Goal: Participate in discussion: Engage in conversation with other users on a specific topic

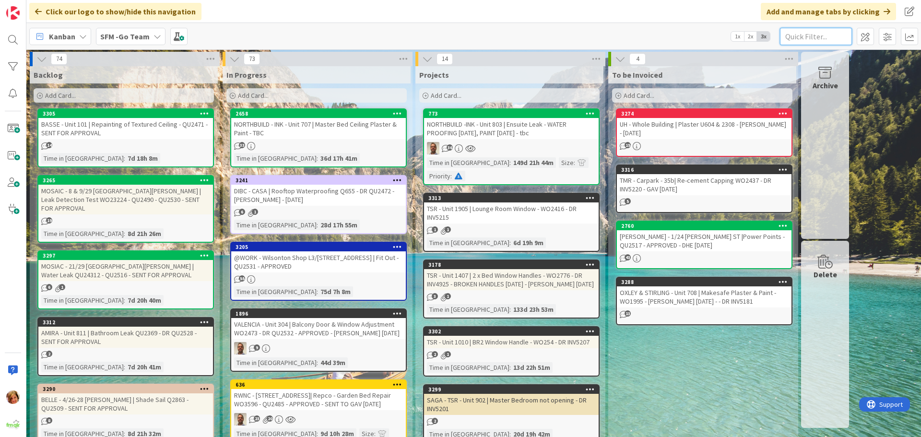
click at [799, 37] on input "text" at bounding box center [816, 36] width 72 height 17
type input "71 grice"
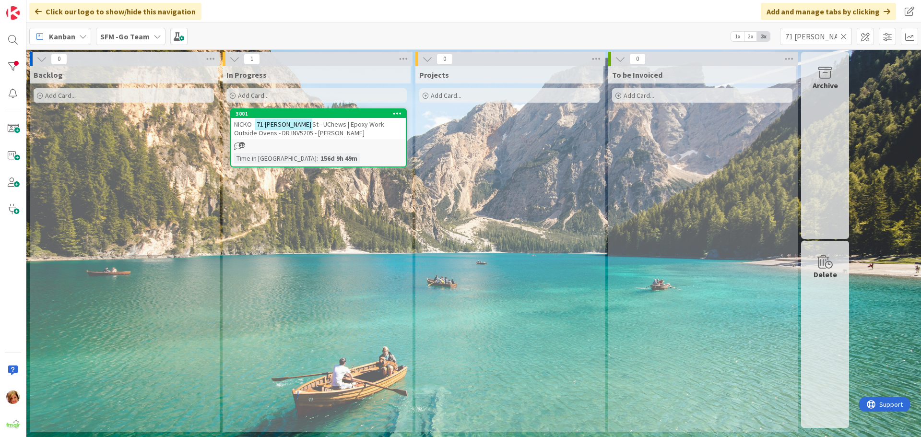
click at [333, 127] on span "St - UChews | Epoxy Work Outside Ovens - DR INV5205 - SCOTT WALMSLEY" at bounding box center [309, 128] width 150 height 17
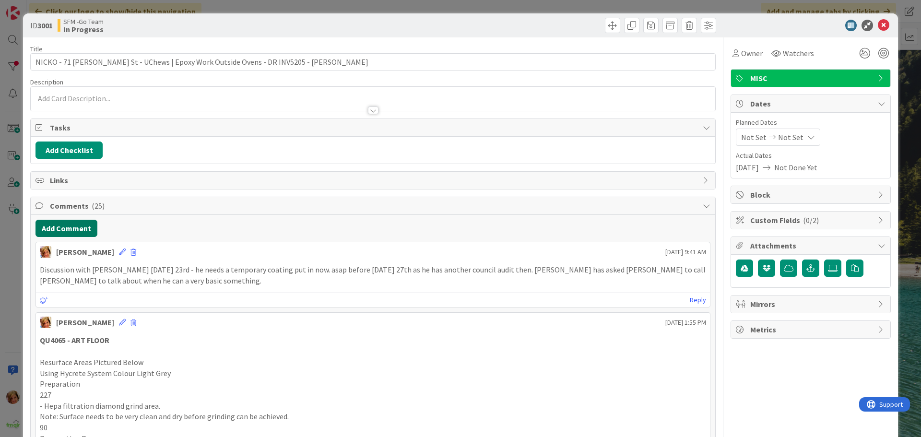
click at [74, 230] on button "Add Comment" at bounding box center [67, 228] width 62 height 17
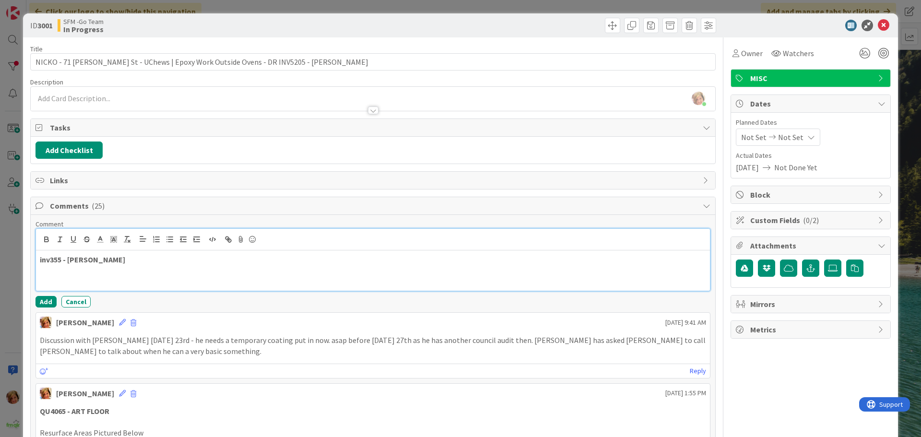
click at [51, 278] on p at bounding box center [373, 281] width 667 height 11
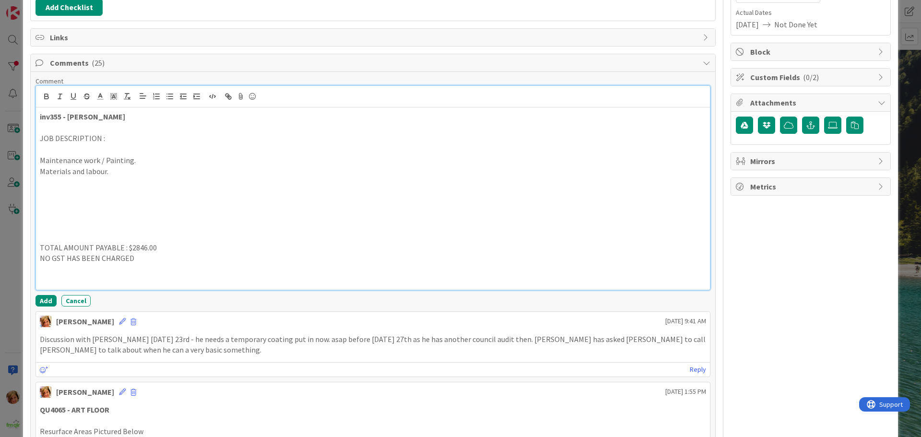
scroll to position [144, 0]
click at [40, 299] on button "Add" at bounding box center [46, 300] width 21 height 12
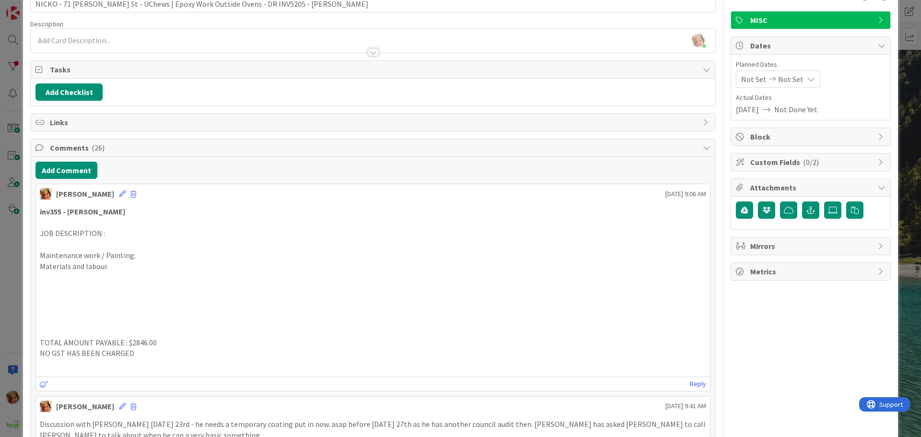
scroll to position [0, 0]
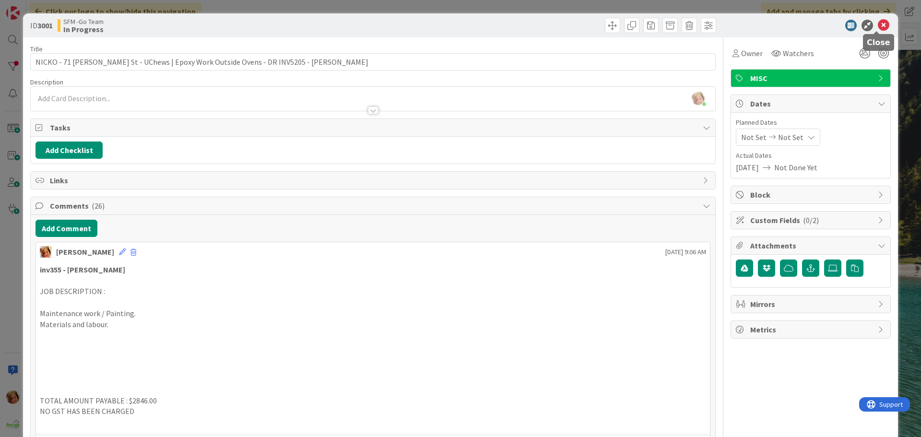
click at [878, 24] on icon at bounding box center [884, 26] width 12 height 12
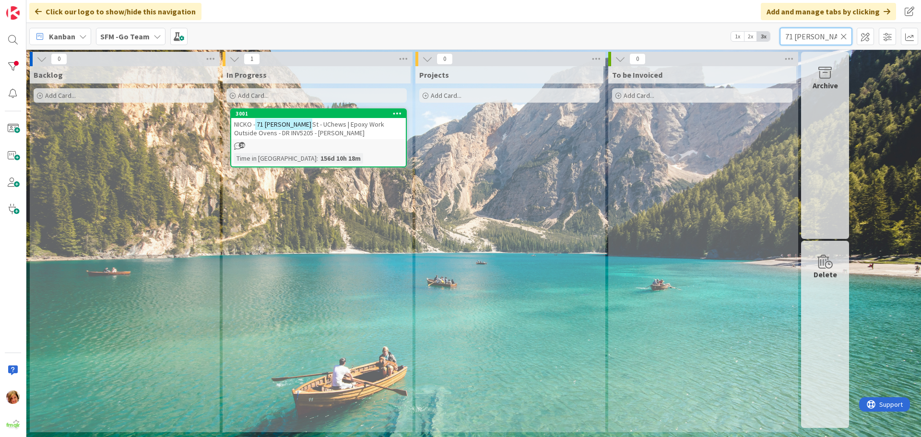
click at [822, 38] on input "71 grice" at bounding box center [816, 36] width 72 height 17
type input "7"
type input "raceview"
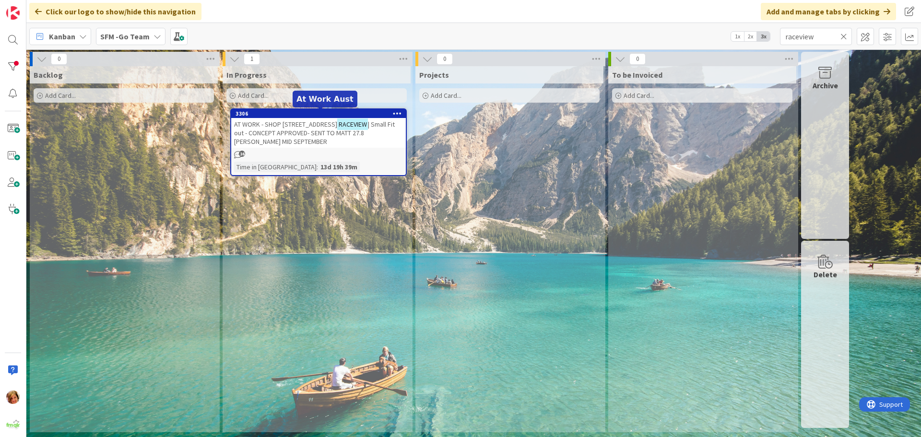
click at [302, 125] on span "AT WORK - SHOP 3, 56 CASCADE ST" at bounding box center [285, 124] width 103 height 9
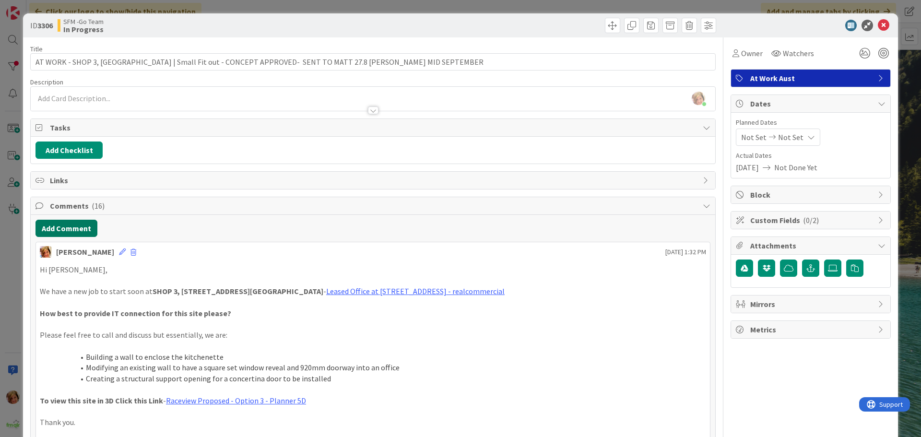
click at [55, 226] on button "Add Comment" at bounding box center [67, 228] width 62 height 17
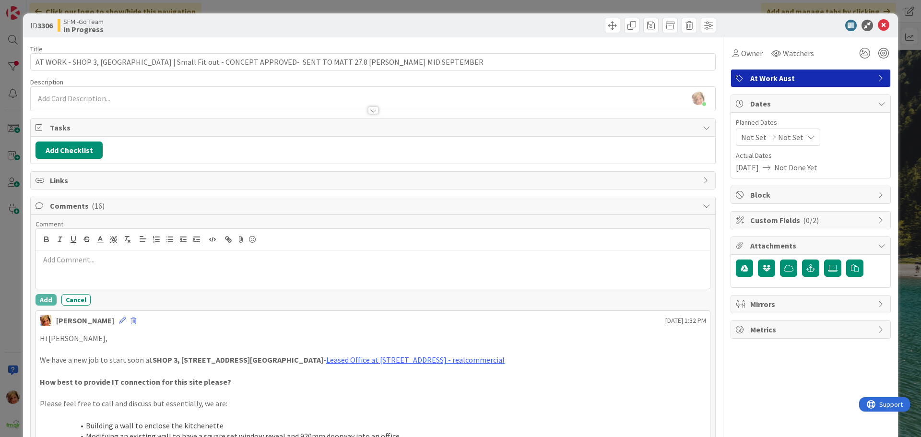
click at [158, 264] on p at bounding box center [373, 259] width 667 height 11
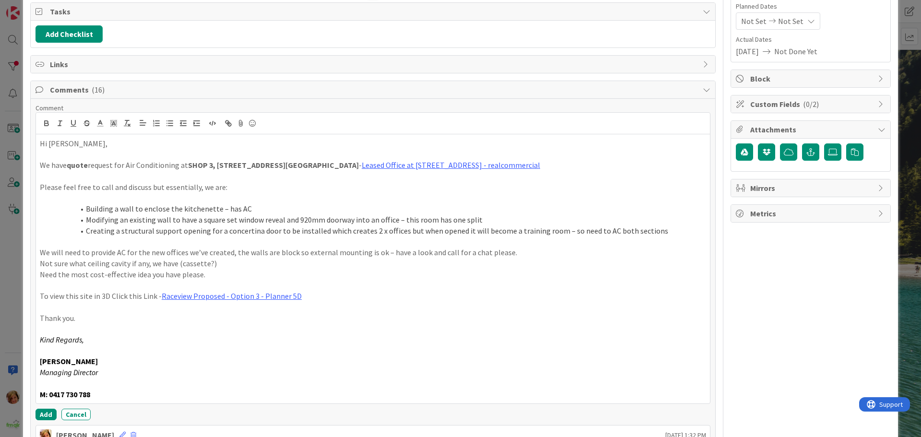
scroll to position [174, 0]
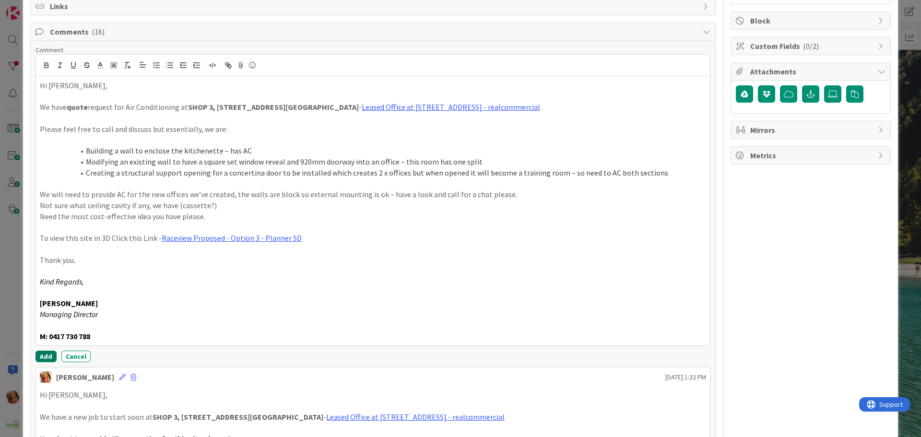
click at [47, 358] on button "Add" at bounding box center [46, 357] width 21 height 12
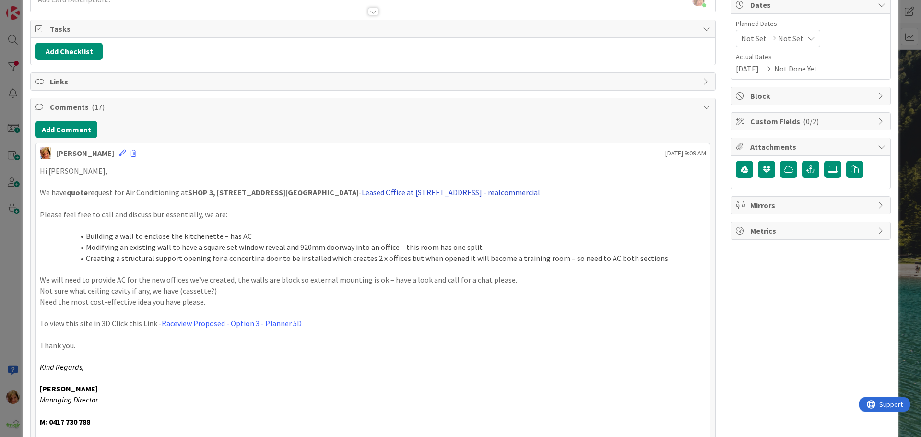
scroll to position [0, 0]
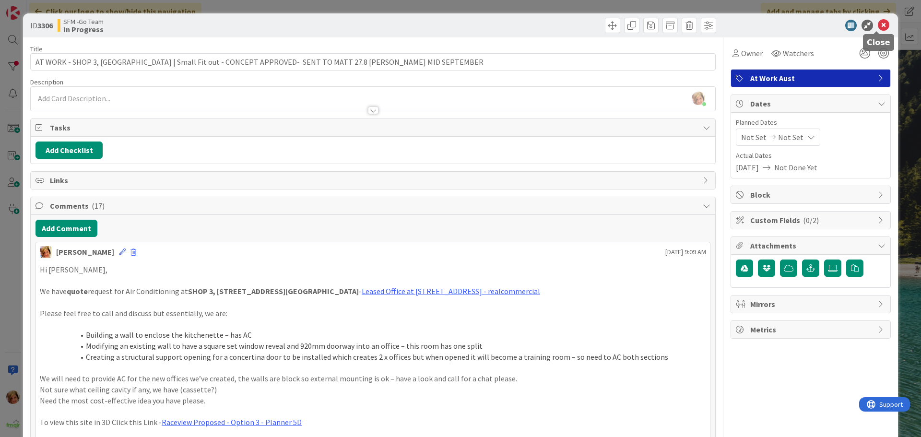
drag, startPoint x: 878, startPoint y: 27, endPoint x: 786, endPoint y: 51, distance: 95.2
click at [878, 27] on icon at bounding box center [884, 26] width 12 height 12
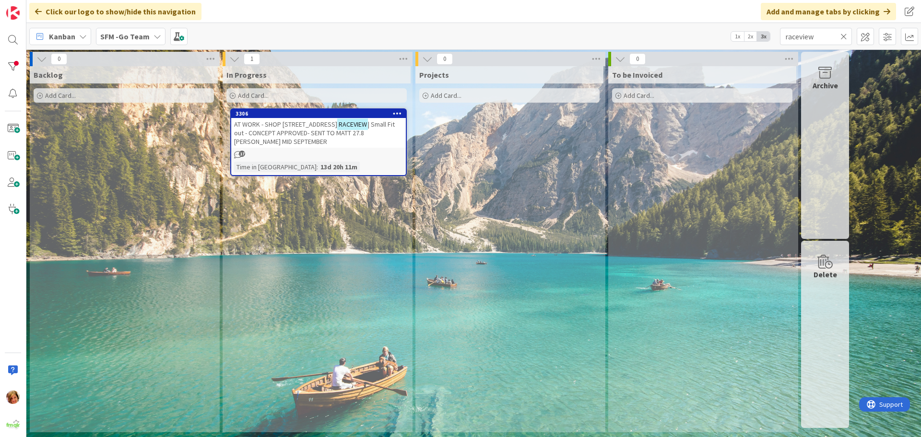
click at [845, 36] on icon at bounding box center [844, 36] width 7 height 9
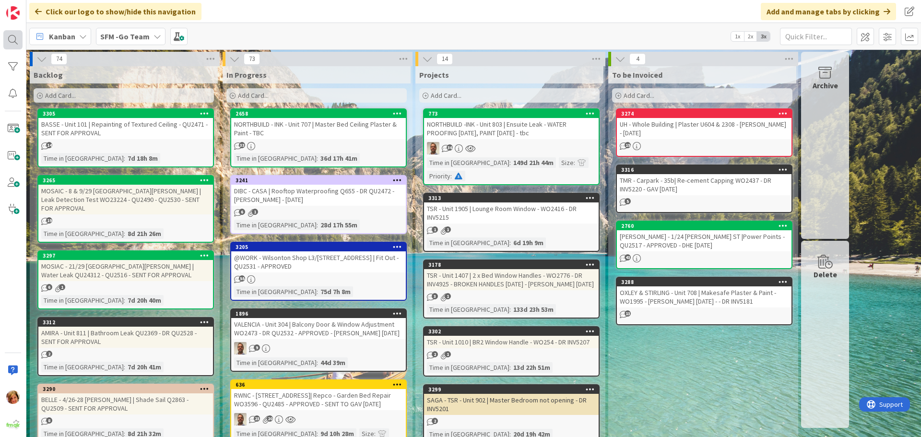
click at [12, 38] on div at bounding box center [12, 39] width 19 height 19
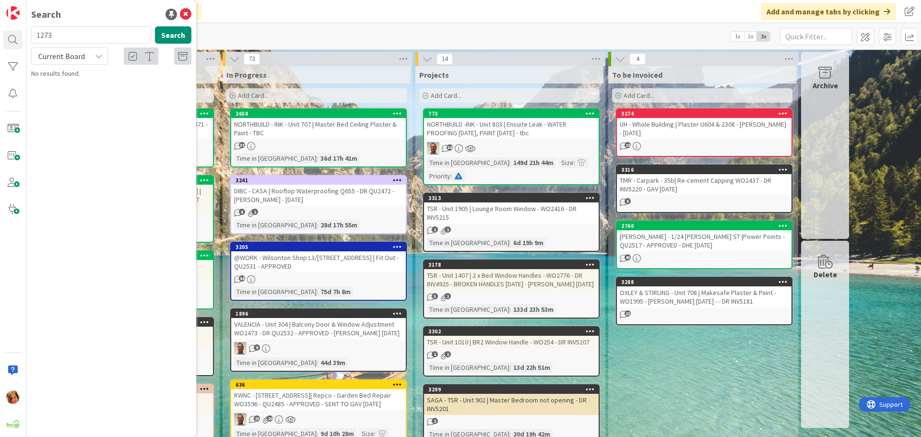
type input "1273"
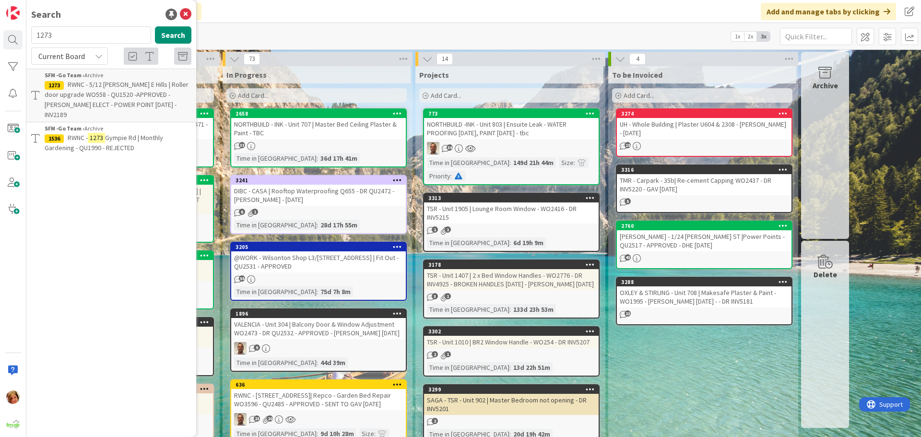
click at [131, 133] on span "Gympie Rd | Monthly Gardening - QU1990 - REJECTED" at bounding box center [104, 142] width 119 height 19
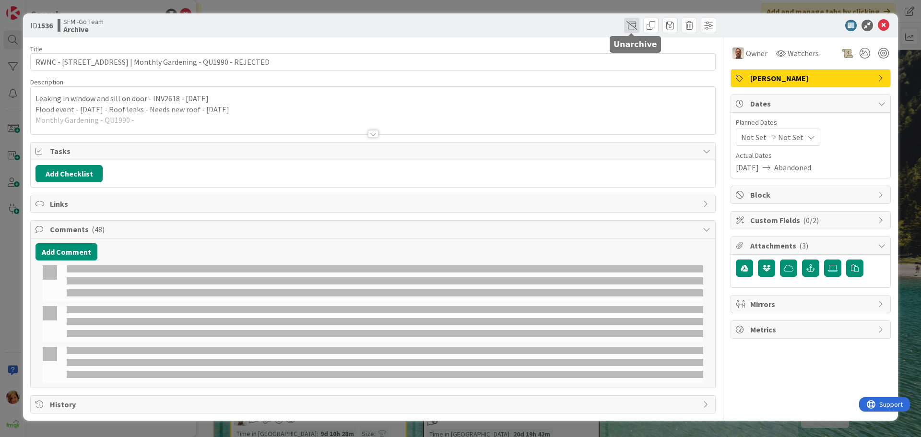
click at [631, 25] on span at bounding box center [631, 25] width 15 height 15
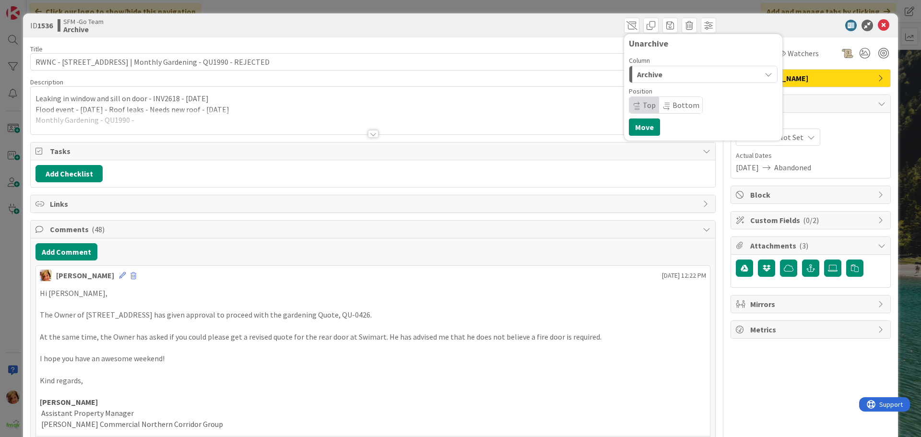
click at [663, 74] on div "Archive" at bounding box center [698, 74] width 126 height 15
click at [654, 108] on span "In Progress" at bounding box center [669, 113] width 35 height 12
click at [647, 127] on button "Move" at bounding box center [644, 127] width 31 height 17
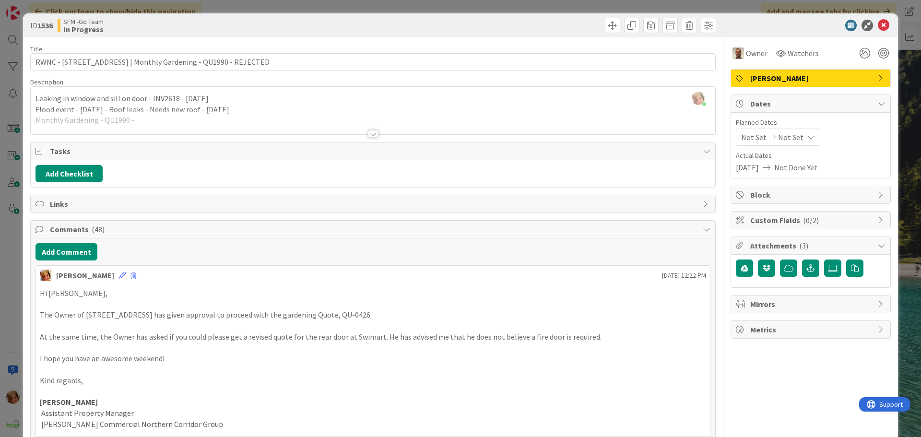
click at [158, 120] on div at bounding box center [373, 122] width 685 height 24
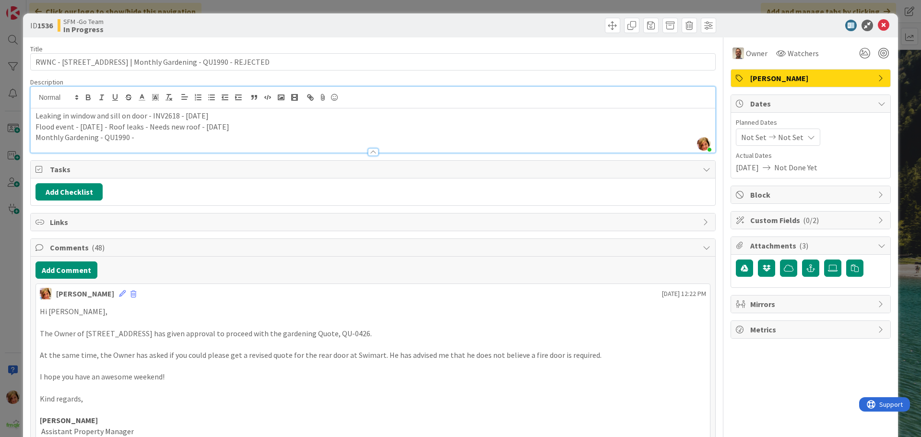
click at [142, 136] on p "Monthly Gardening - QU1990 -" at bounding box center [373, 137] width 675 height 11
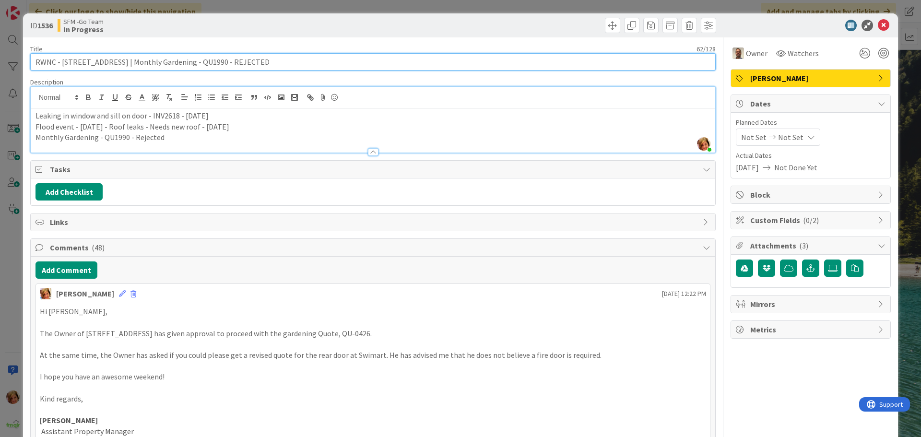
drag, startPoint x: 286, startPoint y: 65, endPoint x: 119, endPoint y: 66, distance: 167.5
click at [119, 66] on input "RWNC - 1273 Gympie Rd | Monthly Gardening - QU1990 - REJECTED" at bounding box center [373, 61] width 686 height 17
type input "RWNC - 1273 Gympie Rd | Door Hinge WO3787"
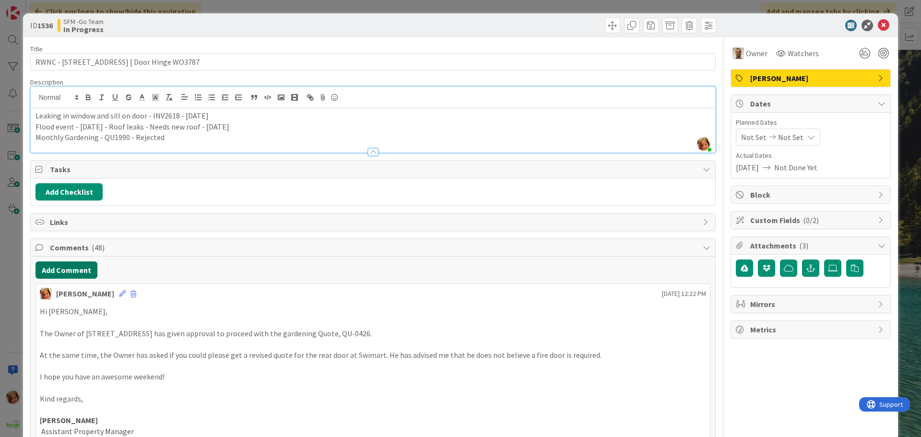
click at [73, 264] on button "Add Comment" at bounding box center [67, 270] width 62 height 17
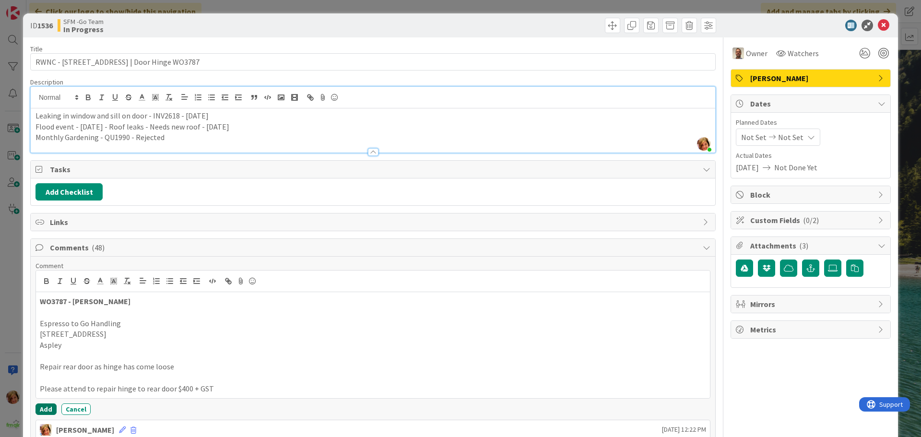
click at [44, 405] on button "Add" at bounding box center [46, 410] width 21 height 12
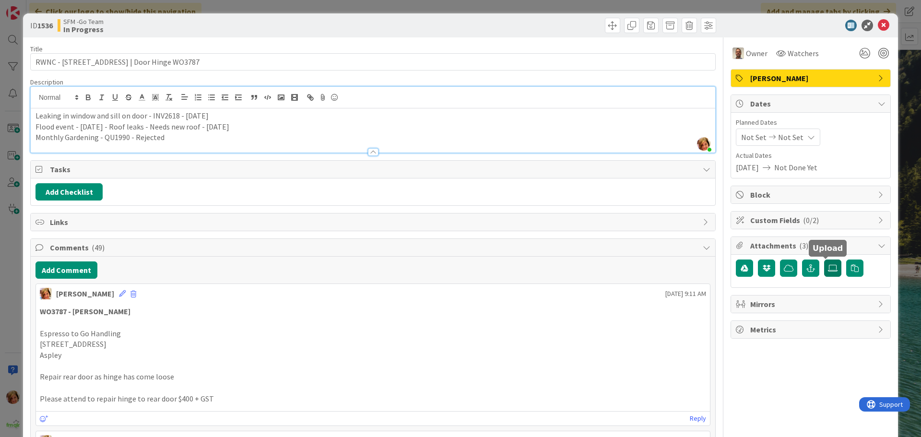
click at [828, 269] on icon at bounding box center [833, 268] width 10 height 8
click at [824, 260] on input "file" at bounding box center [824, 260] width 0 height 0
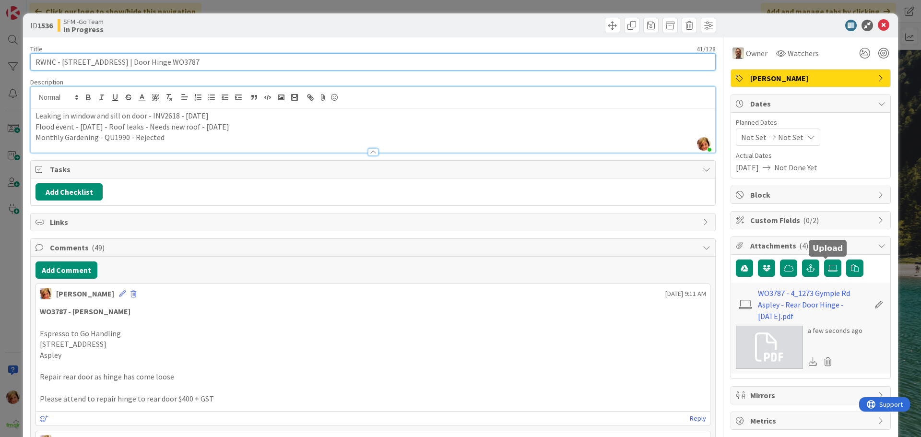
click at [214, 58] on input "RWNC - 1273 Gympie Rd | Door Hinge WO3787" at bounding box center [373, 61] width 686 height 17
type input "RWNC - 1273 Gympie Rd | Door Hinge WO3787 - DR INV5237"
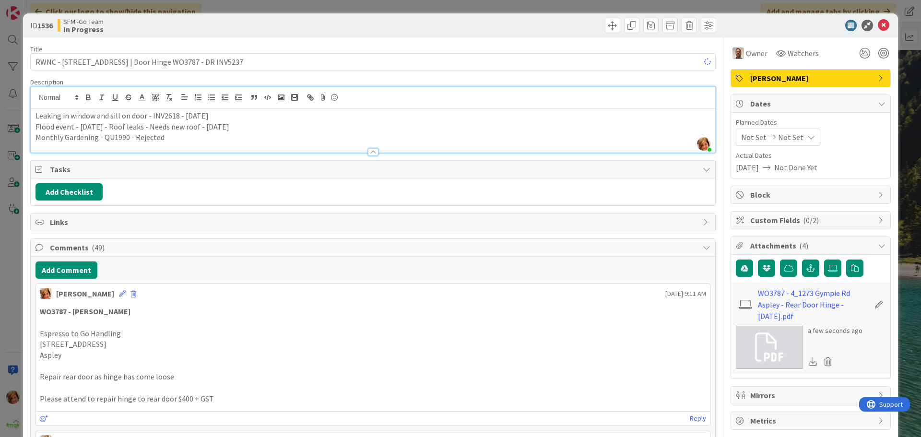
drag, startPoint x: 392, startPoint y: 33, endPoint x: 400, endPoint y: 34, distance: 7.7
click at [393, 33] on div "ID 1536 SFM -Go Team In Progress Move Move" at bounding box center [460, 25] width 875 height 24
click at [878, 24] on icon at bounding box center [884, 26] width 12 height 12
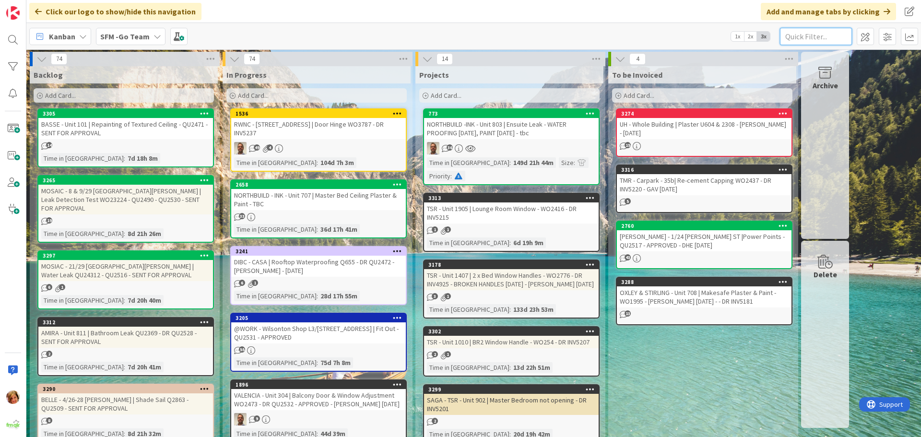
click at [833, 33] on input "text" at bounding box center [816, 36] width 72 height 17
type input "RIVER"
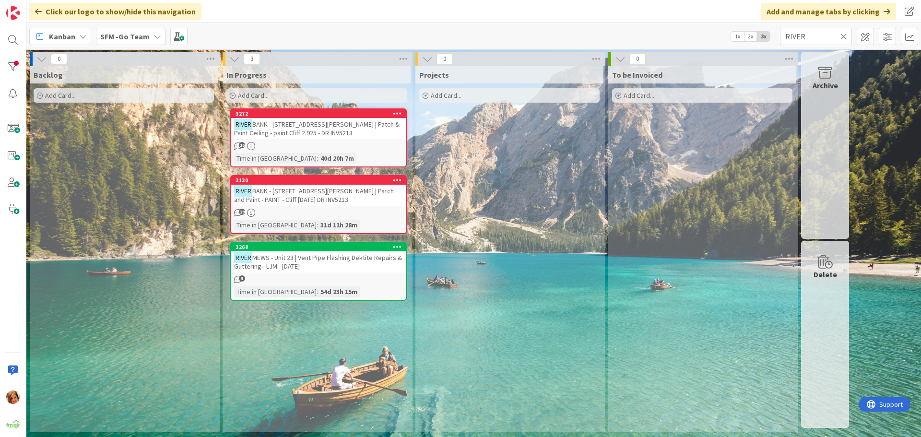
click at [308, 264] on div "RIVER MEWS - Unit 23 | Vent Pipe Flashing Dektite Repairs & Guttering - LJM - 2…" at bounding box center [318, 261] width 175 height 21
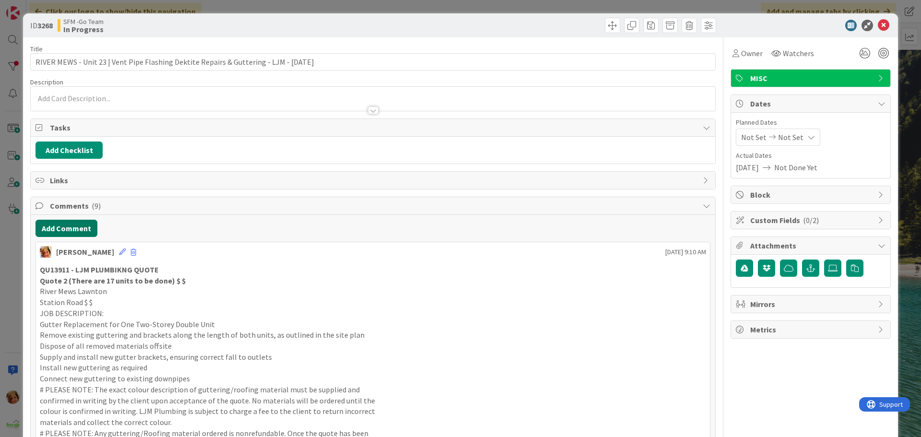
click at [68, 230] on button "Add Comment" at bounding box center [67, 228] width 62 height 17
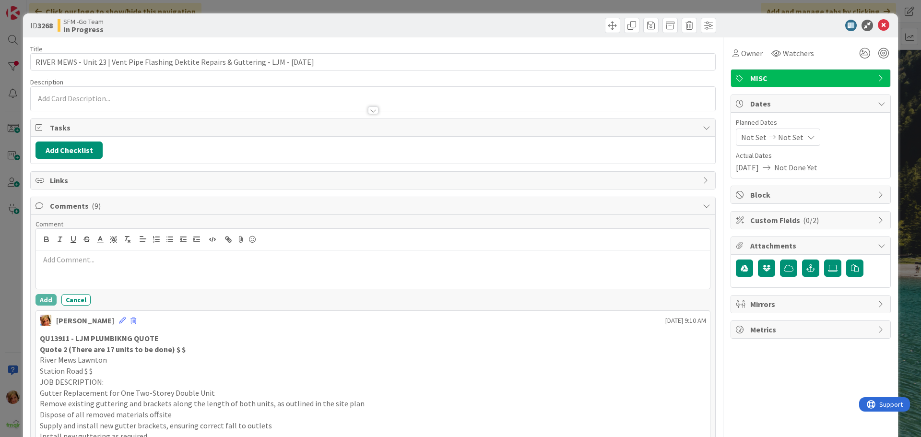
click at [67, 264] on p at bounding box center [373, 259] width 667 height 11
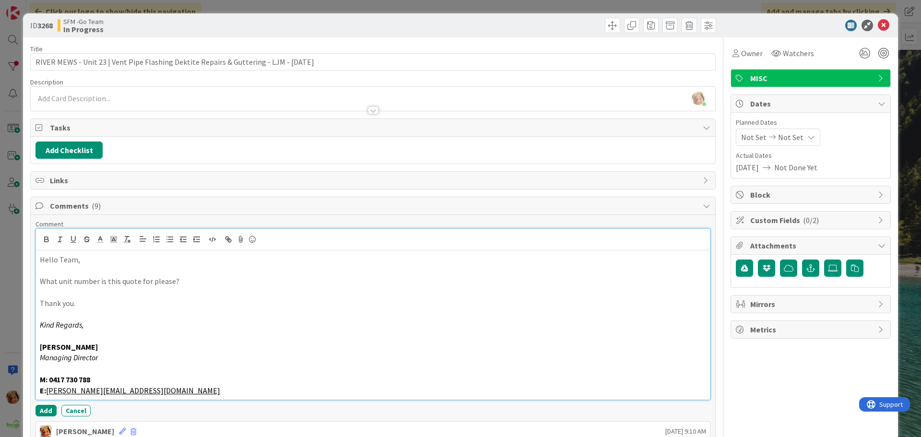
click at [101, 262] on p "Hello Team," at bounding box center [373, 259] width 667 height 11
drag, startPoint x: 118, startPoint y: 260, endPoint x: 79, endPoint y: 261, distance: 38.9
click at [79, 261] on p "Hello Team, QU13910" at bounding box center [373, 259] width 667 height 11
click at [46, 410] on button "Add" at bounding box center [46, 411] width 21 height 12
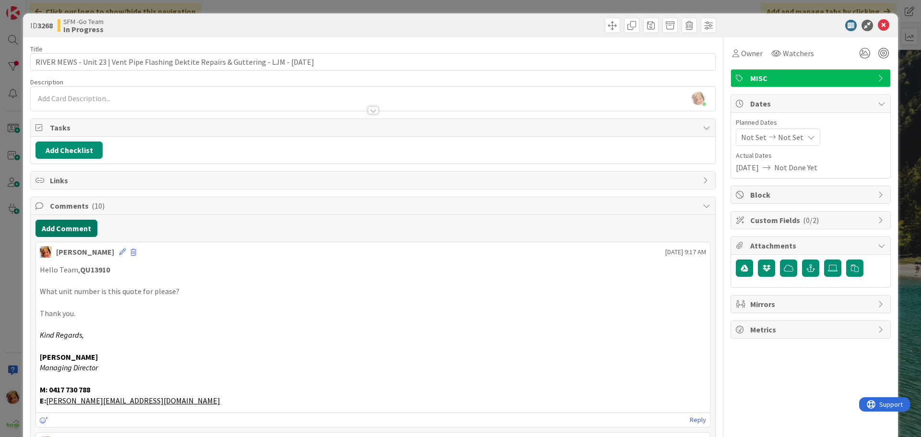
click at [74, 230] on button "Add Comment" at bounding box center [67, 228] width 62 height 17
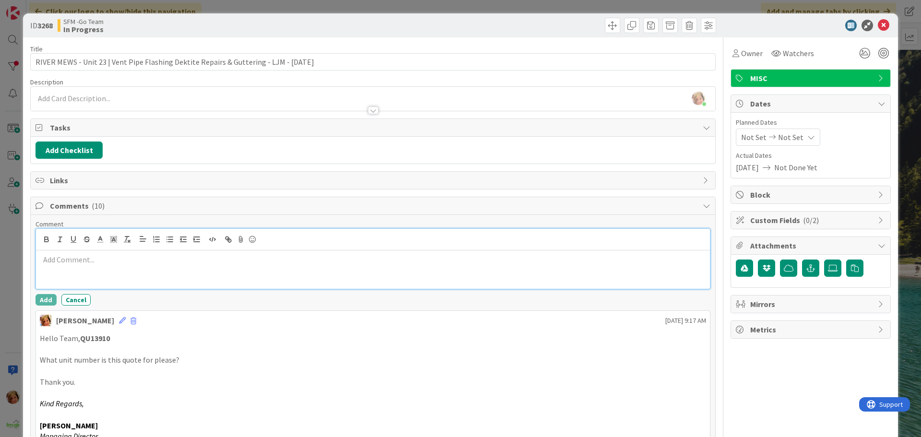
click at [63, 278] on div at bounding box center [373, 269] width 674 height 38
paste div
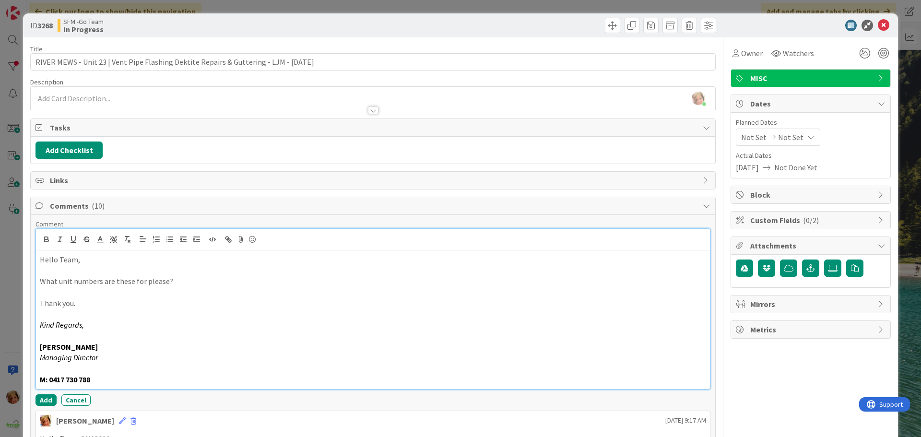
click at [100, 262] on p "Hello Team," at bounding box center [373, 259] width 667 height 11
click at [42, 399] on button "Add" at bounding box center [46, 400] width 21 height 12
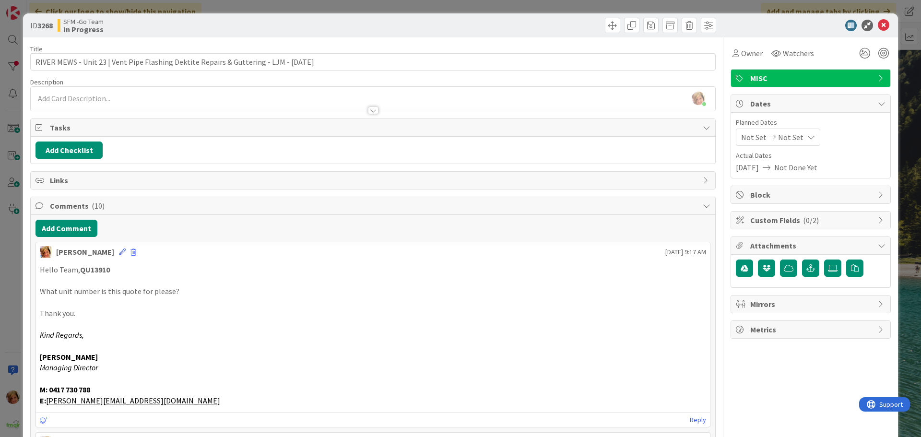
drag, startPoint x: 430, startPoint y: 23, endPoint x: 472, endPoint y: 25, distance: 41.8
click at [430, 23] on div at bounding box center [546, 25] width 341 height 15
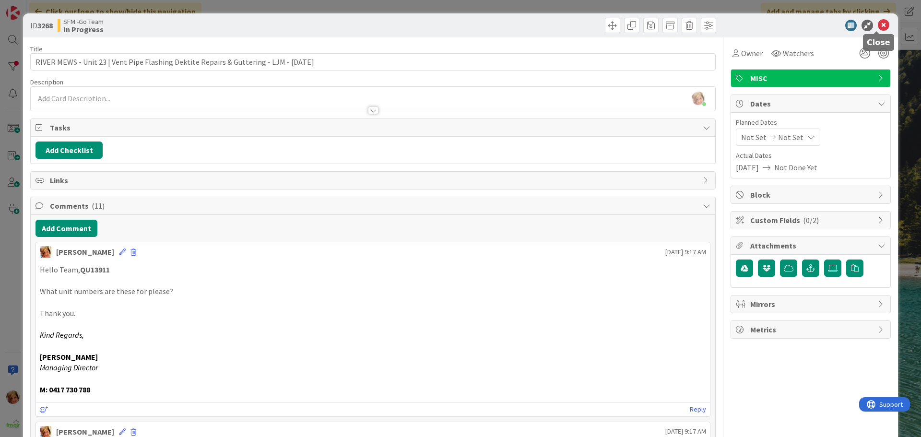
click at [878, 23] on icon at bounding box center [884, 26] width 12 height 12
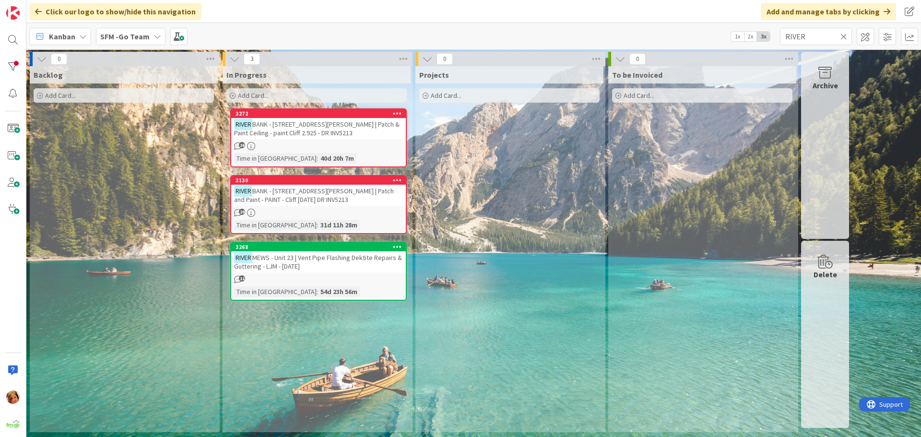
click at [844, 37] on icon at bounding box center [844, 36] width 7 height 9
